Goal: Check status

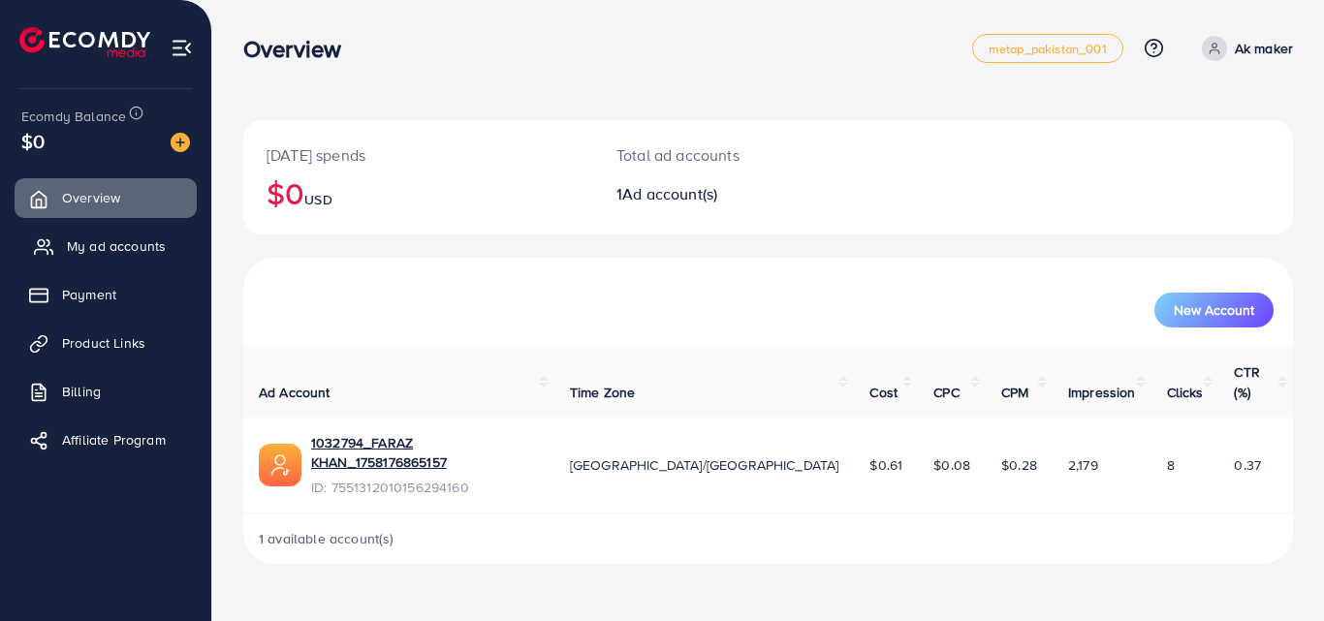
click at [121, 252] on span "My ad accounts" at bounding box center [116, 246] width 99 height 19
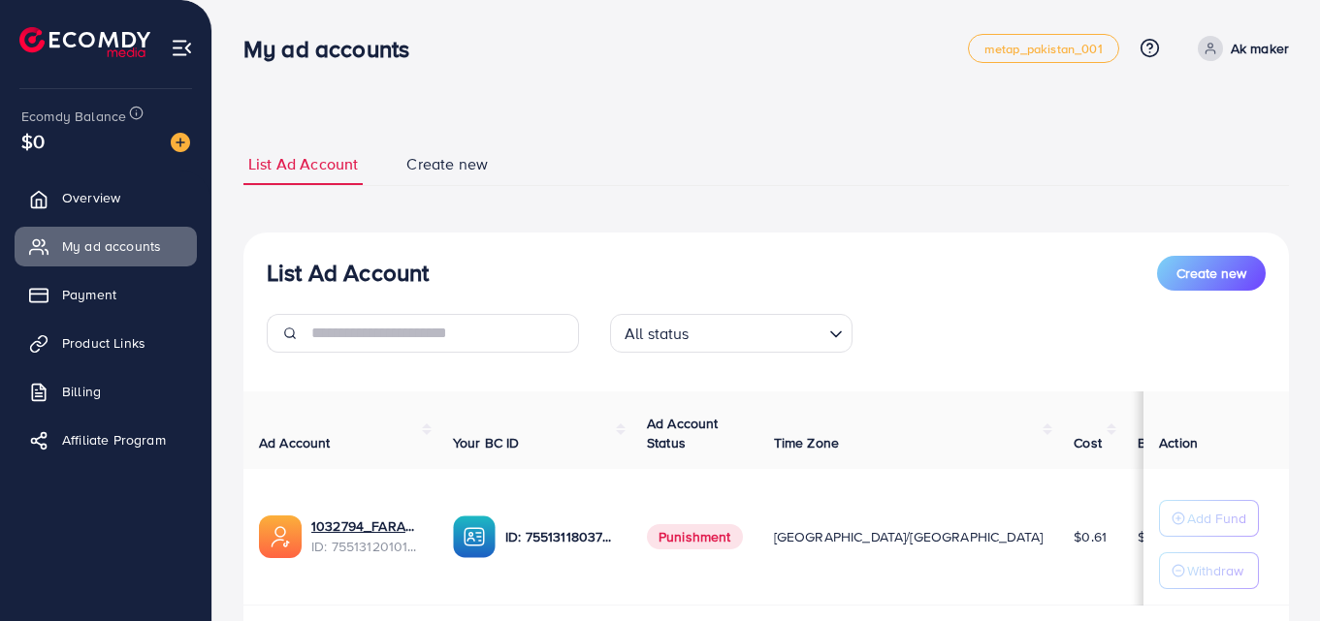
click at [685, 540] on span "Punishment" at bounding box center [695, 537] width 96 height 25
click at [710, 539] on span "Punishment" at bounding box center [695, 537] width 96 height 25
click at [680, 598] on td "Punishment" at bounding box center [694, 537] width 127 height 137
click at [336, 532] on link "1032794_FARAZ KHAN_1758176865157" at bounding box center [366, 526] width 111 height 19
